Goal: Find specific page/section: Find specific page/section

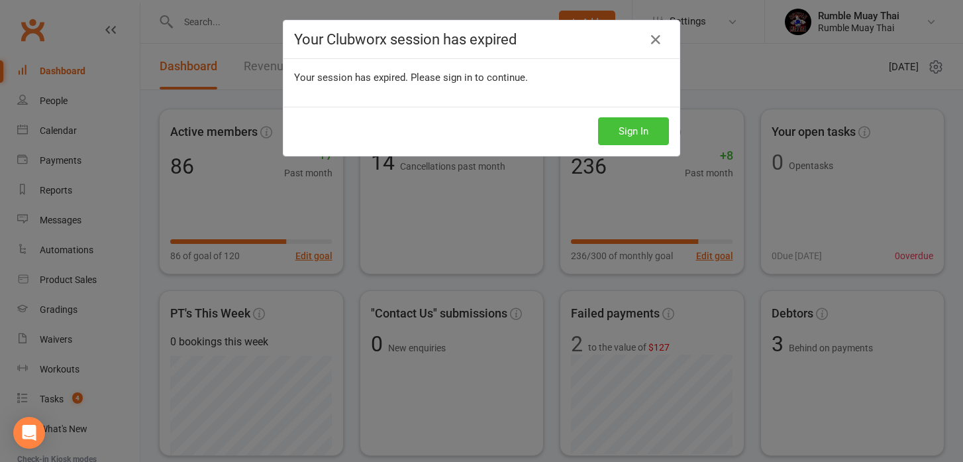
click at [611, 140] on button "Sign In" at bounding box center [633, 131] width 71 height 28
click at [625, 129] on button "Sign In" at bounding box center [633, 131] width 71 height 28
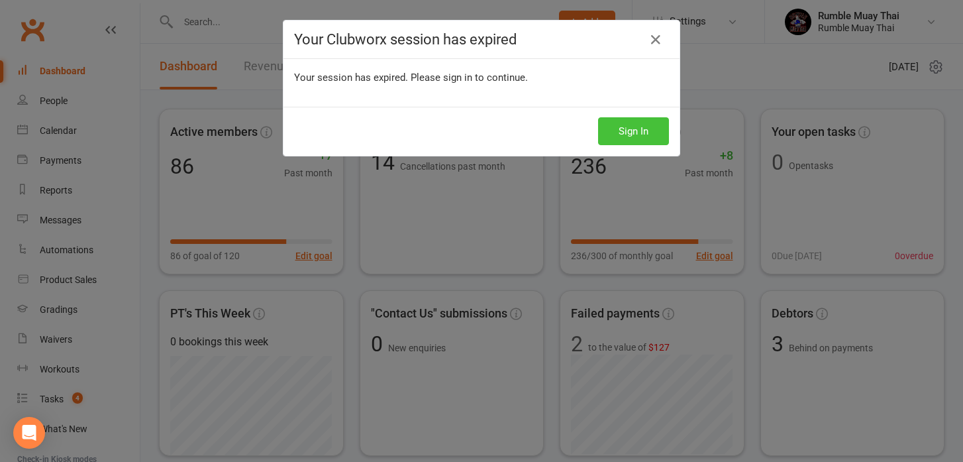
click at [625, 129] on button "Sign In" at bounding box center [633, 131] width 71 height 28
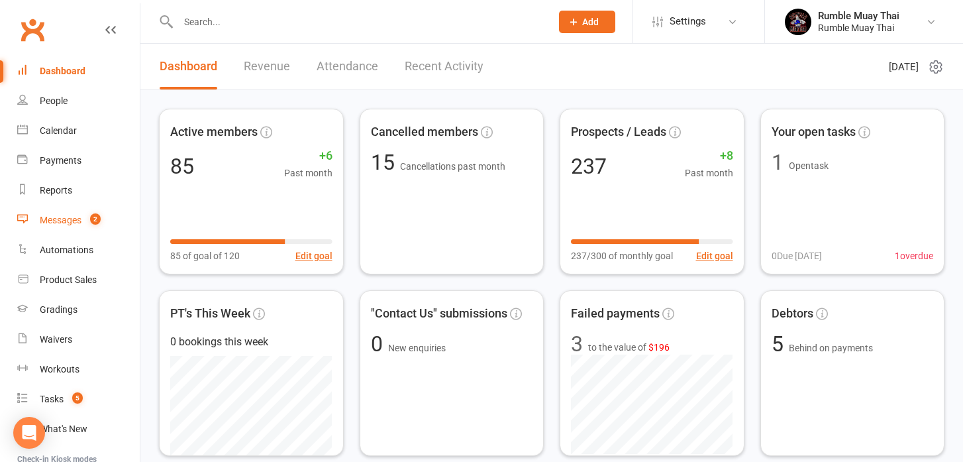
click at [63, 221] on div "Messages" at bounding box center [61, 220] width 42 height 11
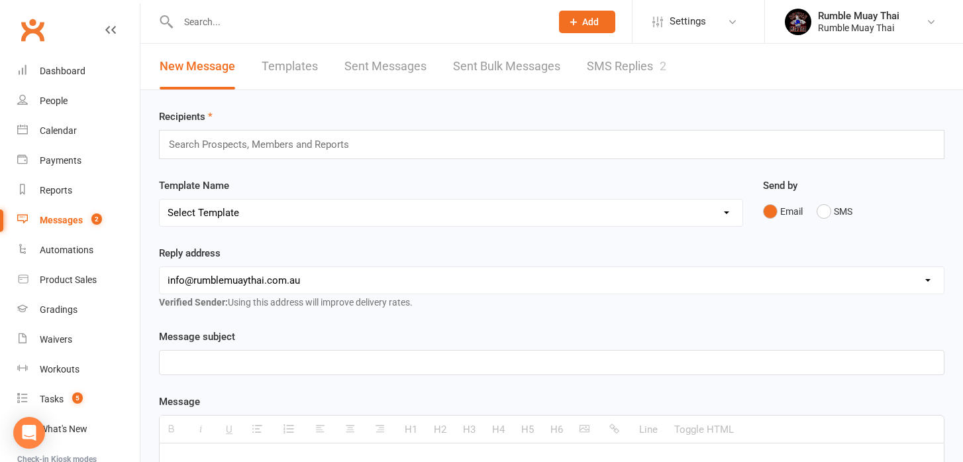
click at [615, 66] on link "SMS Replies 2" at bounding box center [627, 67] width 80 height 46
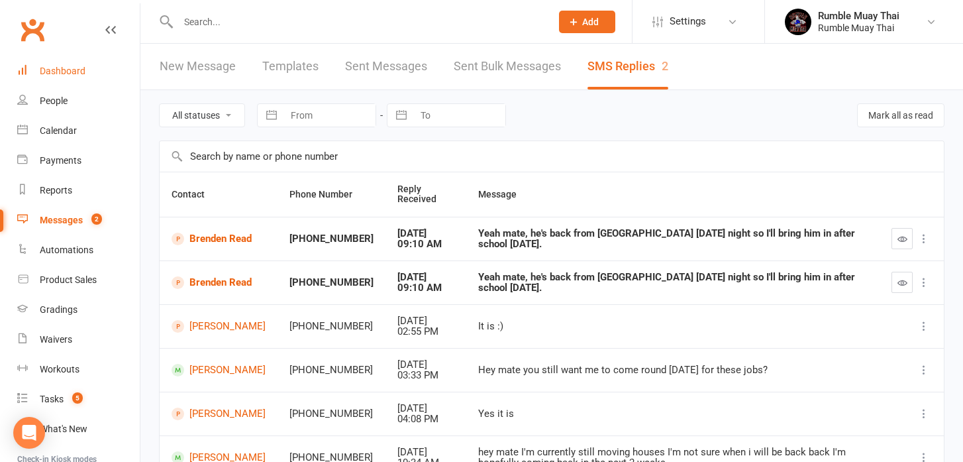
click at [62, 72] on div "Dashboard" at bounding box center [63, 71] width 46 height 11
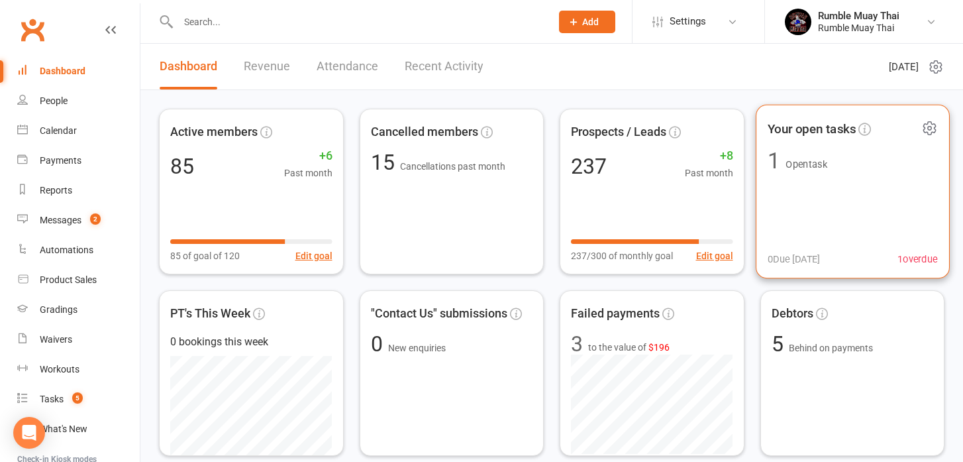
click at [912, 257] on span "1 overdue" at bounding box center [917, 259] width 40 height 16
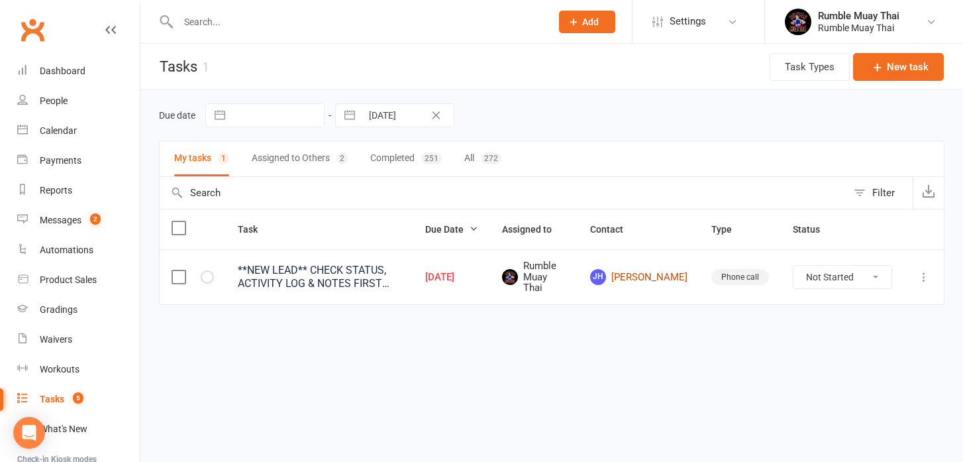
click at [653, 282] on link "JH Jasmine Harland" at bounding box center [638, 277] width 97 height 16
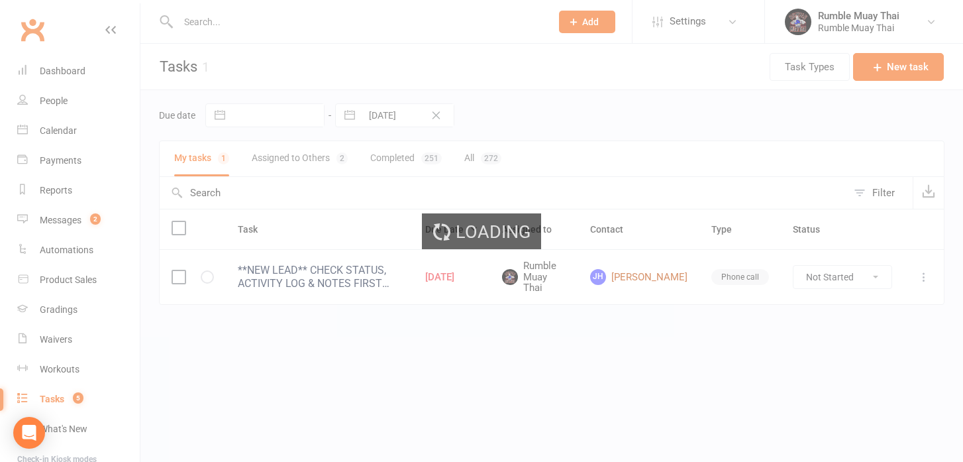
click at [653, 282] on div "Loading" at bounding box center [481, 231] width 963 height 462
